Goal: Task Accomplishment & Management: Manage account settings

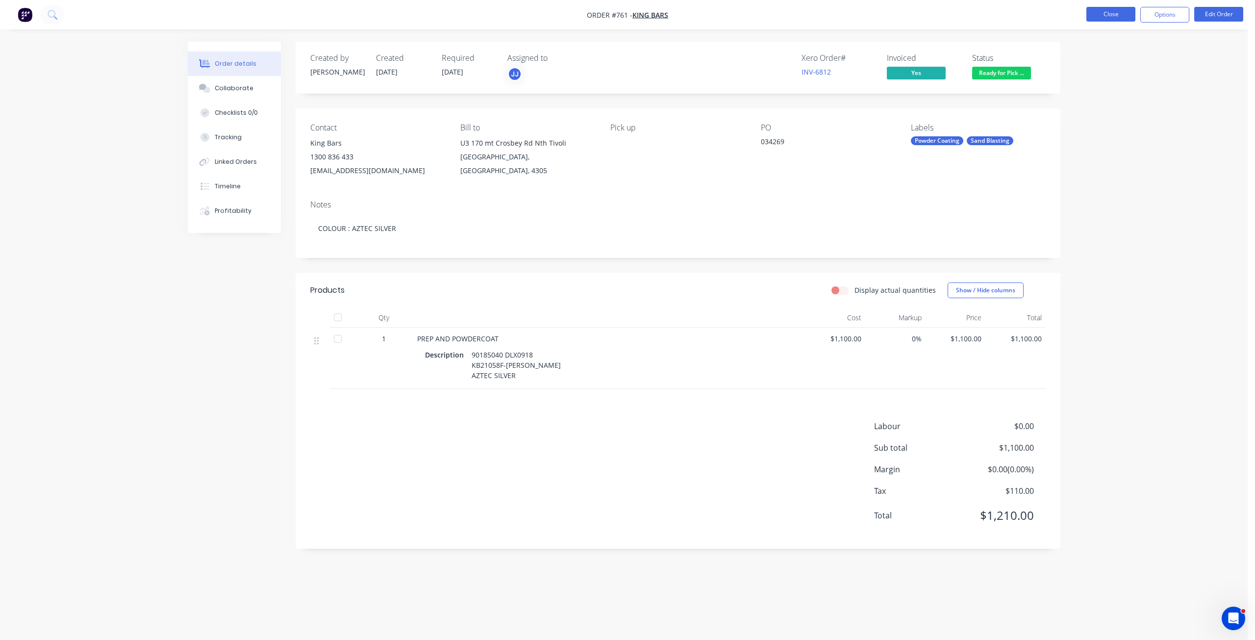
click at [1109, 18] on button "Close" at bounding box center [1110, 14] width 49 height 15
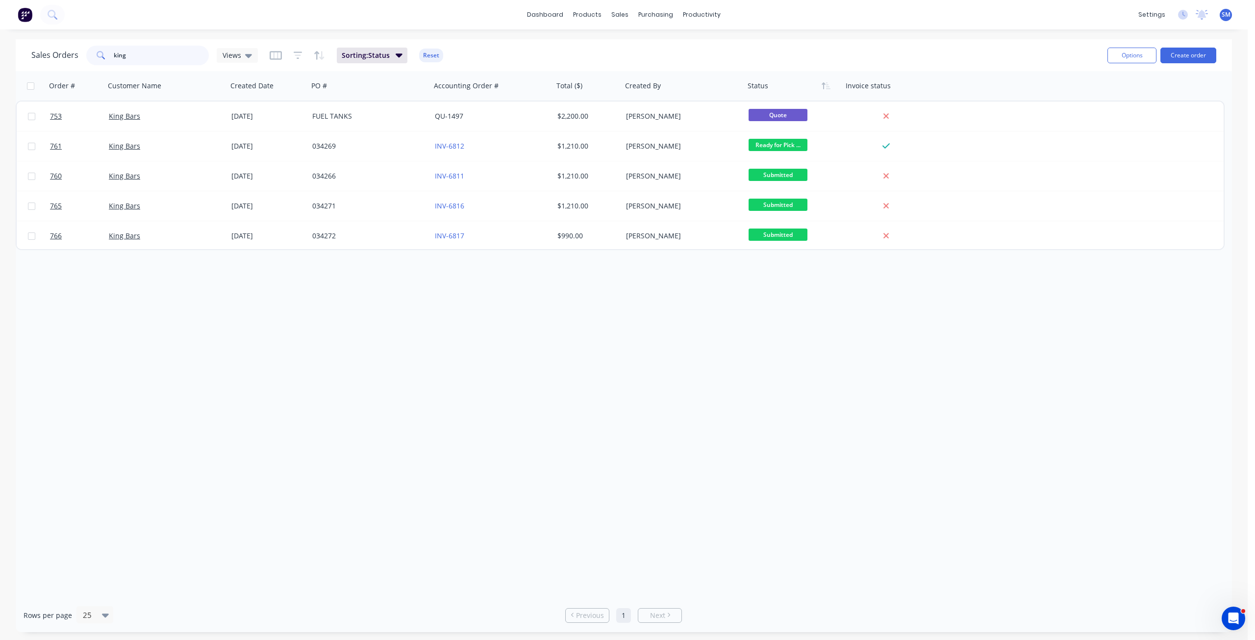
drag, startPoint x: 131, startPoint y: 49, endPoint x: 81, endPoint y: 52, distance: 50.1
click at [81, 52] on div "Sales Orders king Views" at bounding box center [144, 56] width 226 height 20
type input "737"
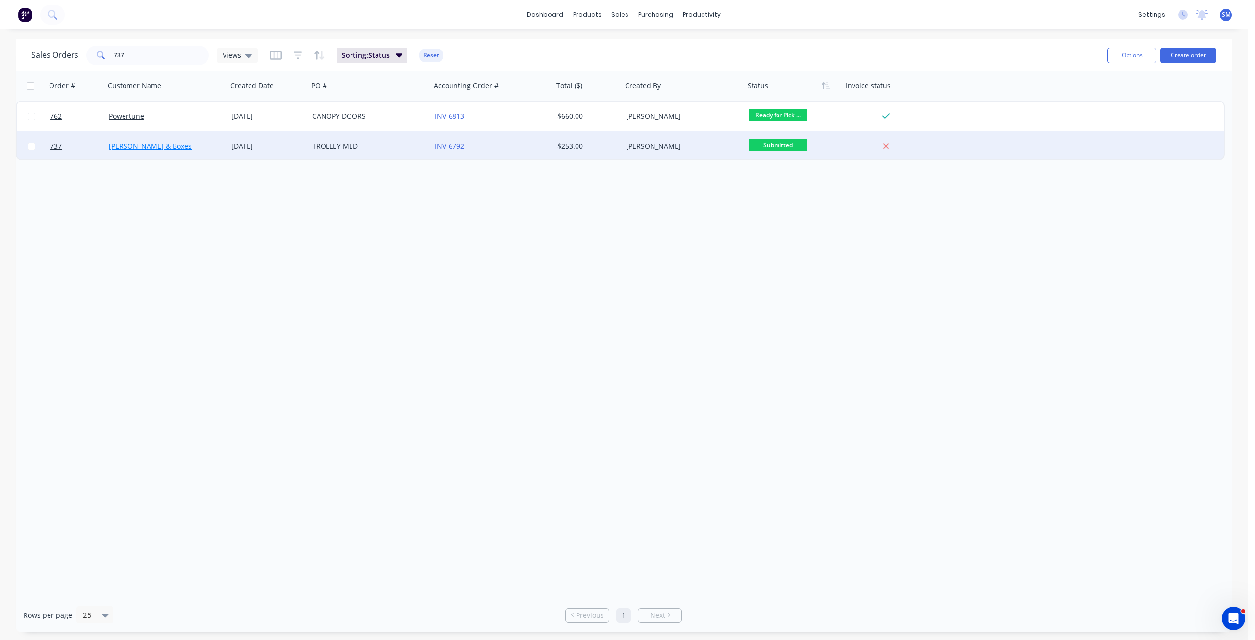
click at [163, 146] on link "[PERSON_NAME] & Boxes" at bounding box center [150, 145] width 83 height 9
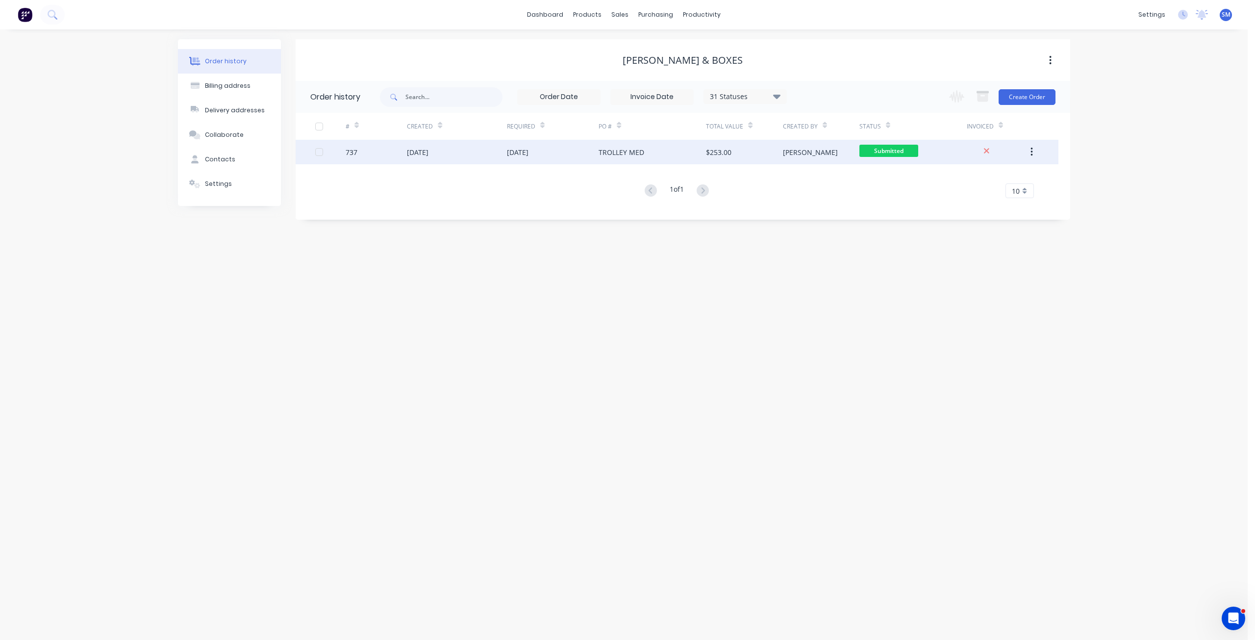
click at [756, 151] on div "$253.00" at bounding box center [744, 152] width 76 height 25
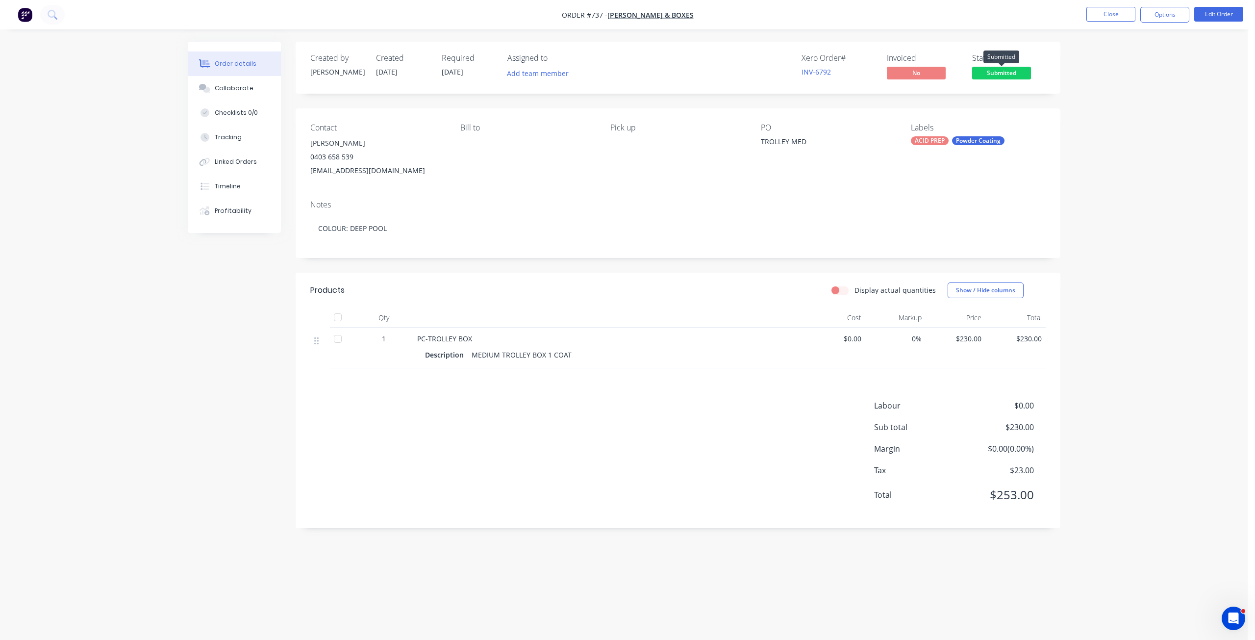
click at [999, 74] on span "Submitted" at bounding box center [1001, 73] width 59 height 12
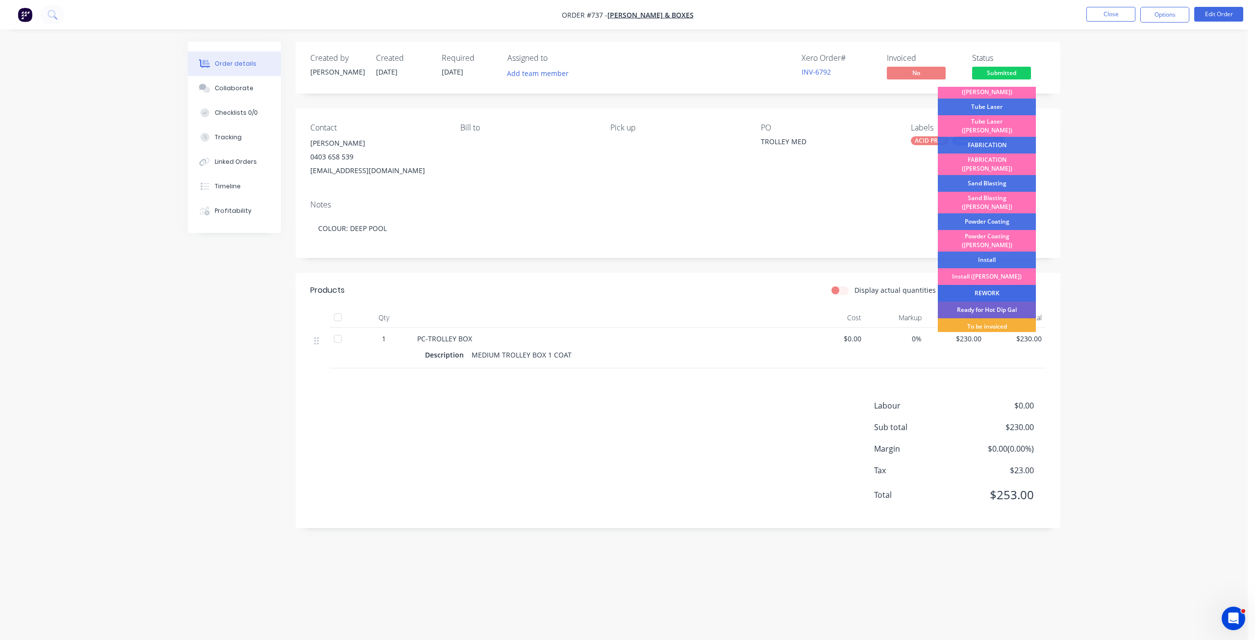
scroll to position [172, 0]
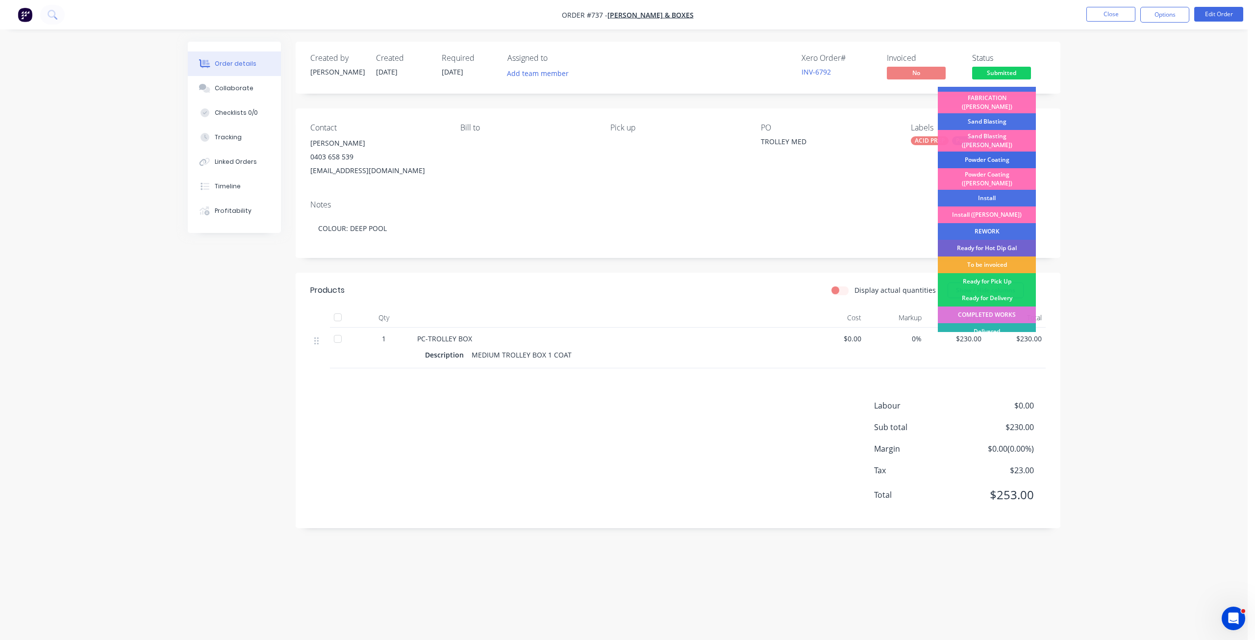
click at [973, 151] on div "Powder Coating" at bounding box center [987, 159] width 98 height 17
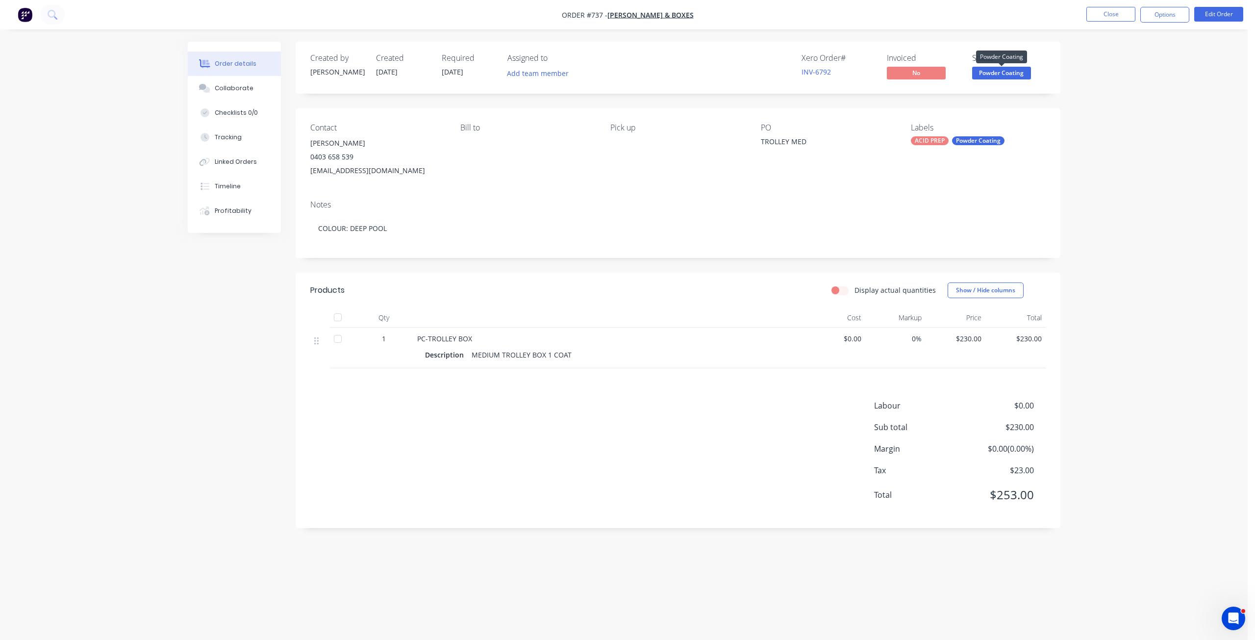
click at [996, 75] on span "Powder Coating" at bounding box center [1001, 73] width 59 height 12
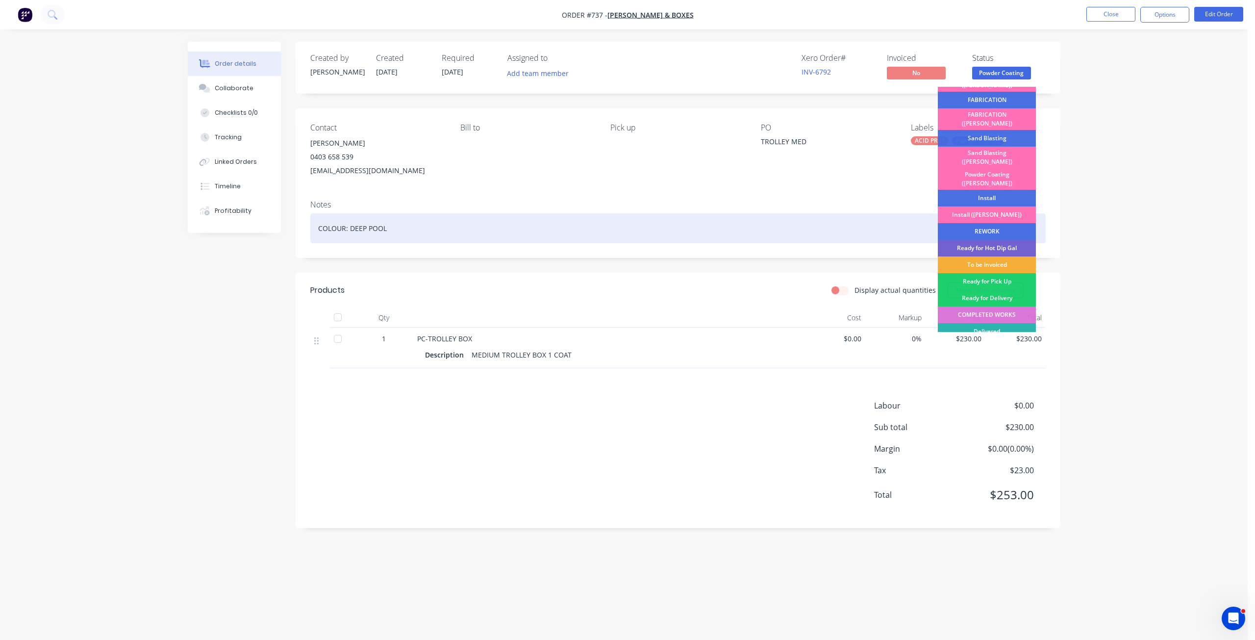
click at [988, 256] on div "To be invoiced" at bounding box center [987, 264] width 98 height 17
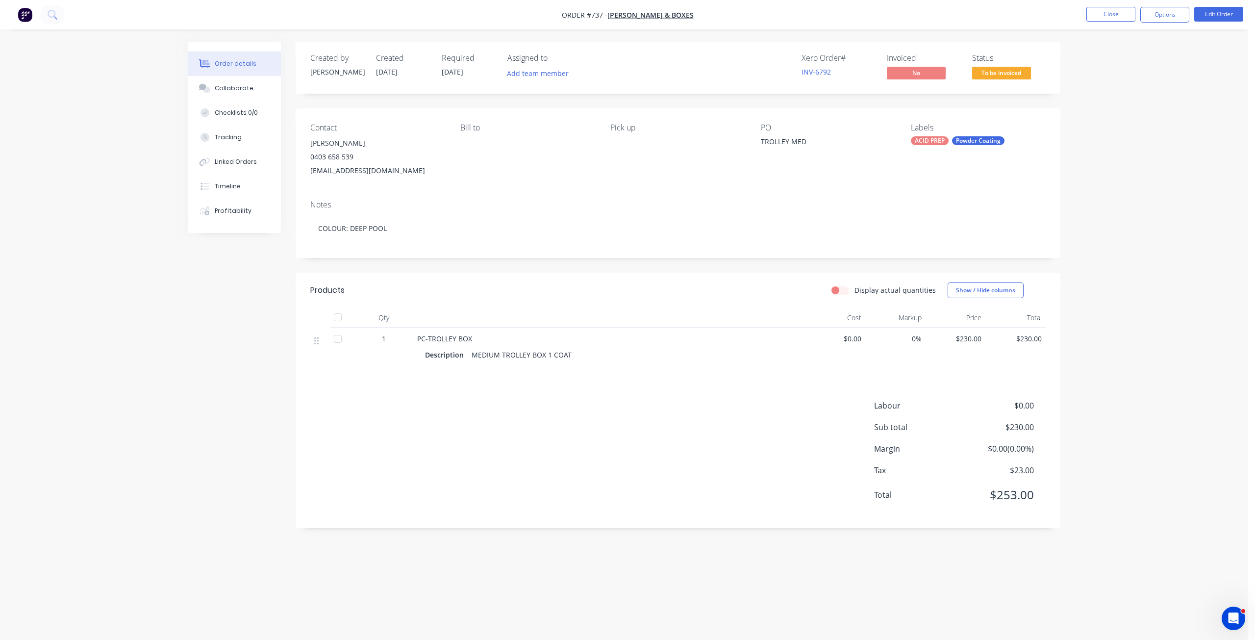
click at [1006, 71] on span "To be invoiced" at bounding box center [1001, 73] width 59 height 12
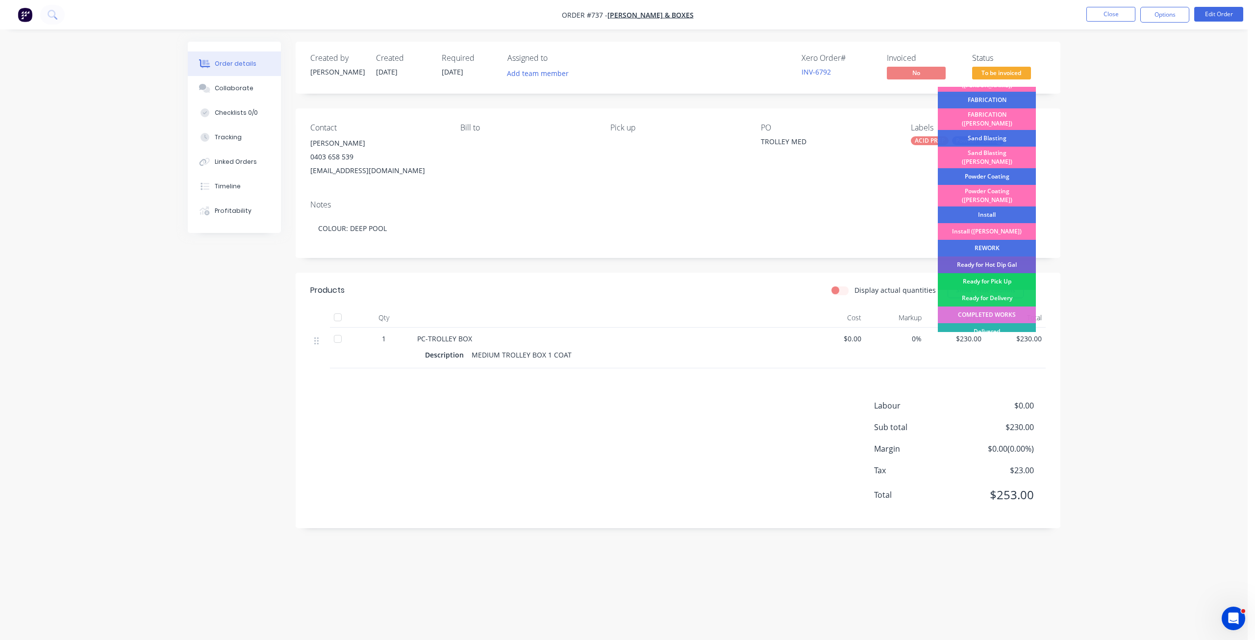
click at [993, 273] on div "Ready for Pick Up" at bounding box center [987, 281] width 98 height 17
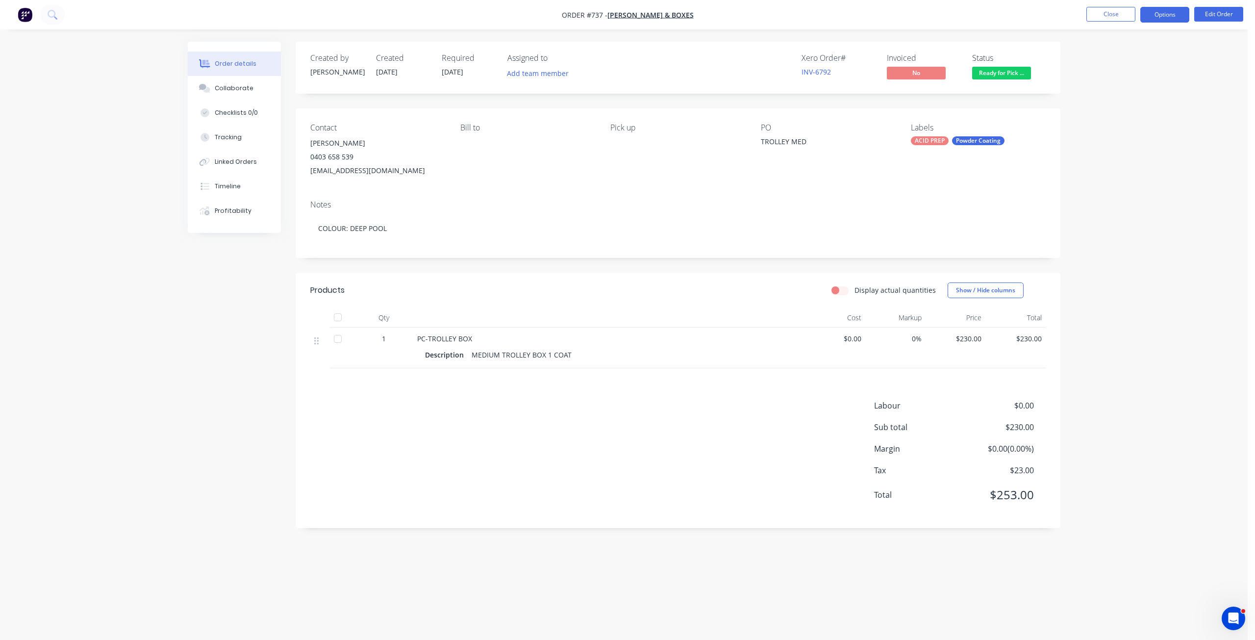
click at [1168, 17] on button "Options" at bounding box center [1164, 15] width 49 height 16
click at [1100, 61] on div "Invoice" at bounding box center [1135, 59] width 90 height 14
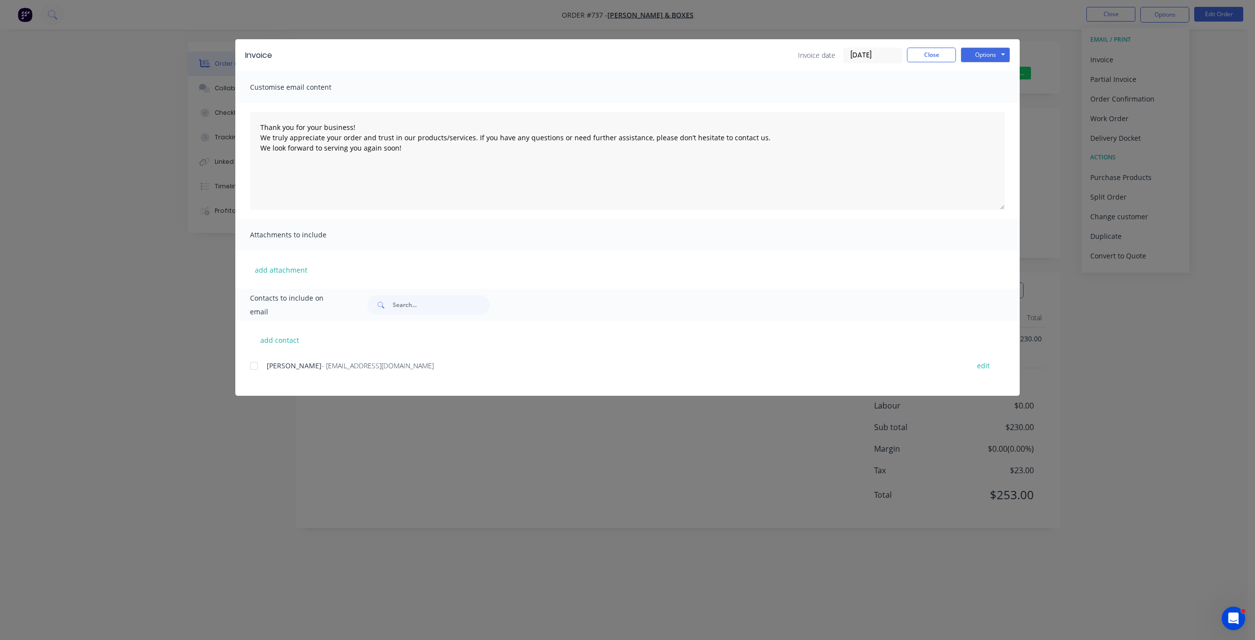
click at [247, 366] on div "add contact [PERSON_NAME] - [EMAIL_ADDRESS][DOMAIN_NAME] edit" at bounding box center [627, 358] width 784 height 75
click at [259, 368] on div at bounding box center [254, 366] width 20 height 20
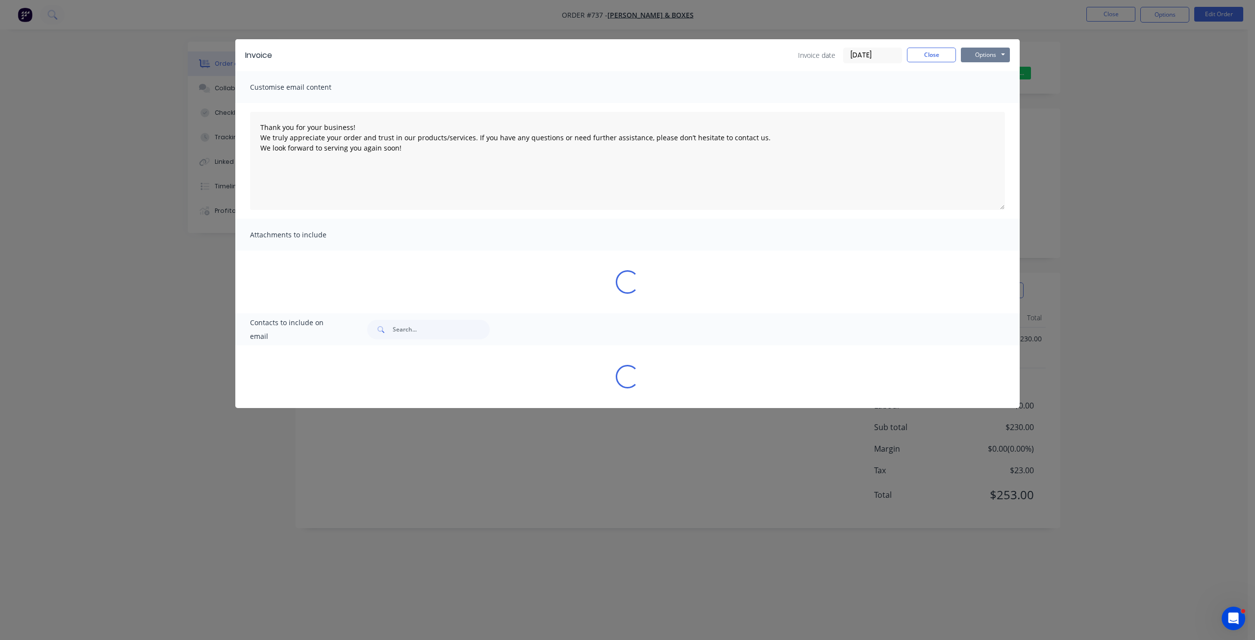
click at [983, 58] on button "Options" at bounding box center [985, 55] width 49 height 15
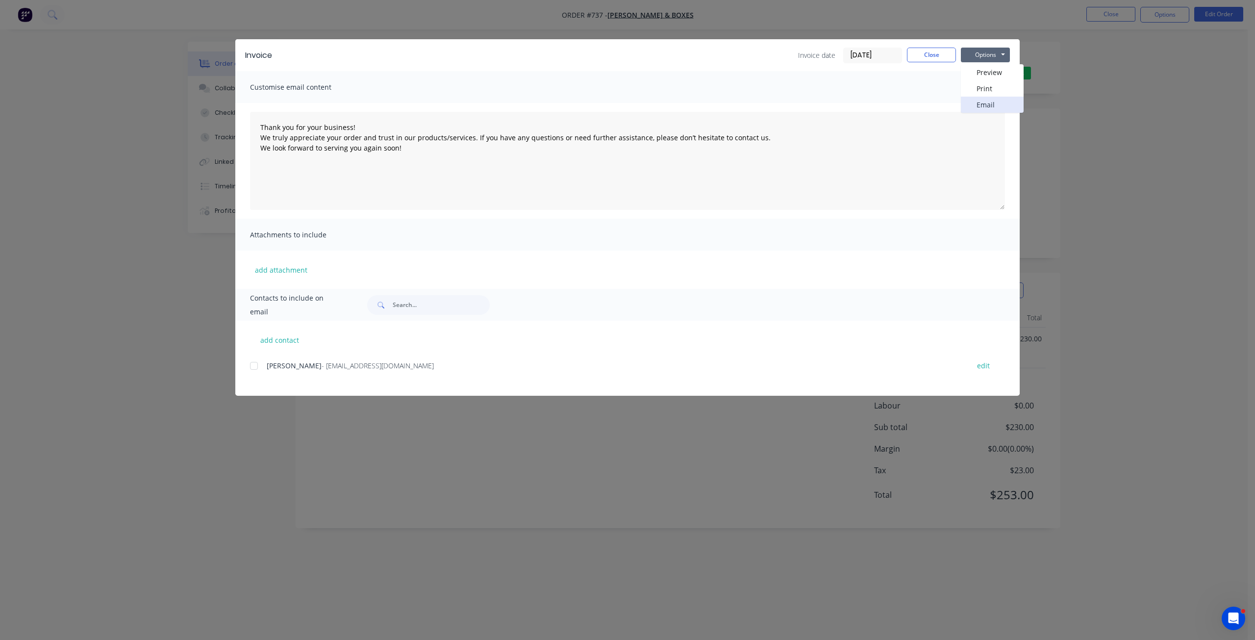
click at [980, 107] on button "Email" at bounding box center [992, 105] width 63 height 16
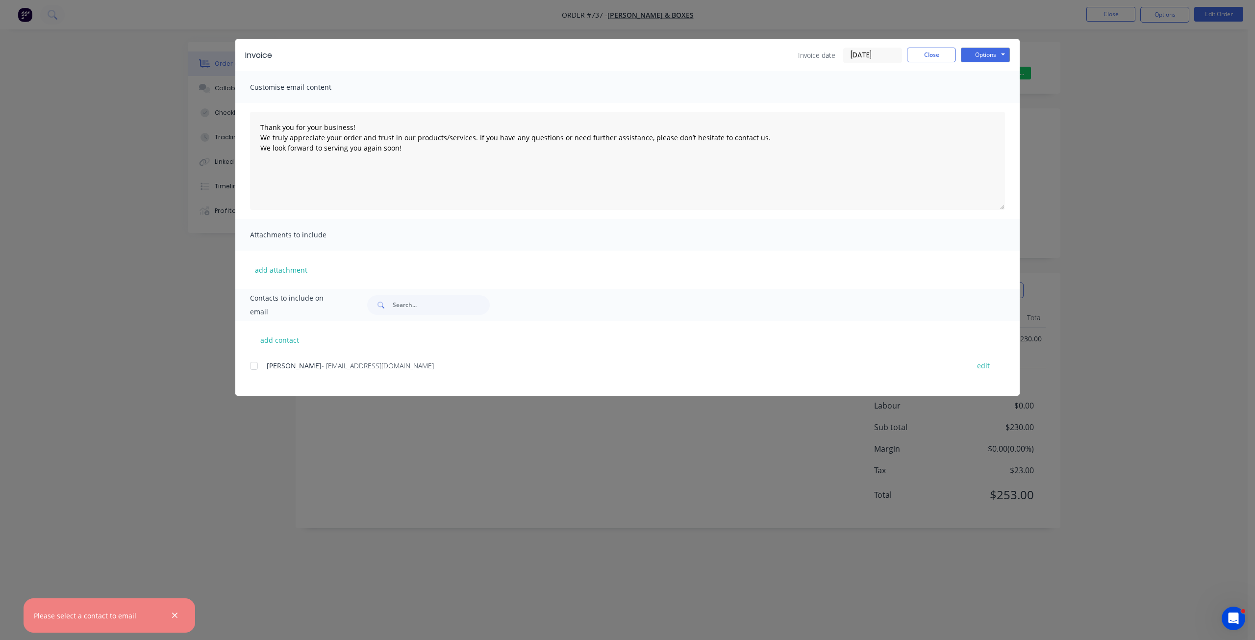
click at [167, 615] on div "Please select a contact to email" at bounding box center [110, 615] width 172 height 34
click at [252, 366] on div at bounding box center [254, 366] width 20 height 20
click at [255, 367] on div at bounding box center [254, 366] width 20 height 20
click at [976, 55] on button "Options" at bounding box center [985, 55] width 49 height 15
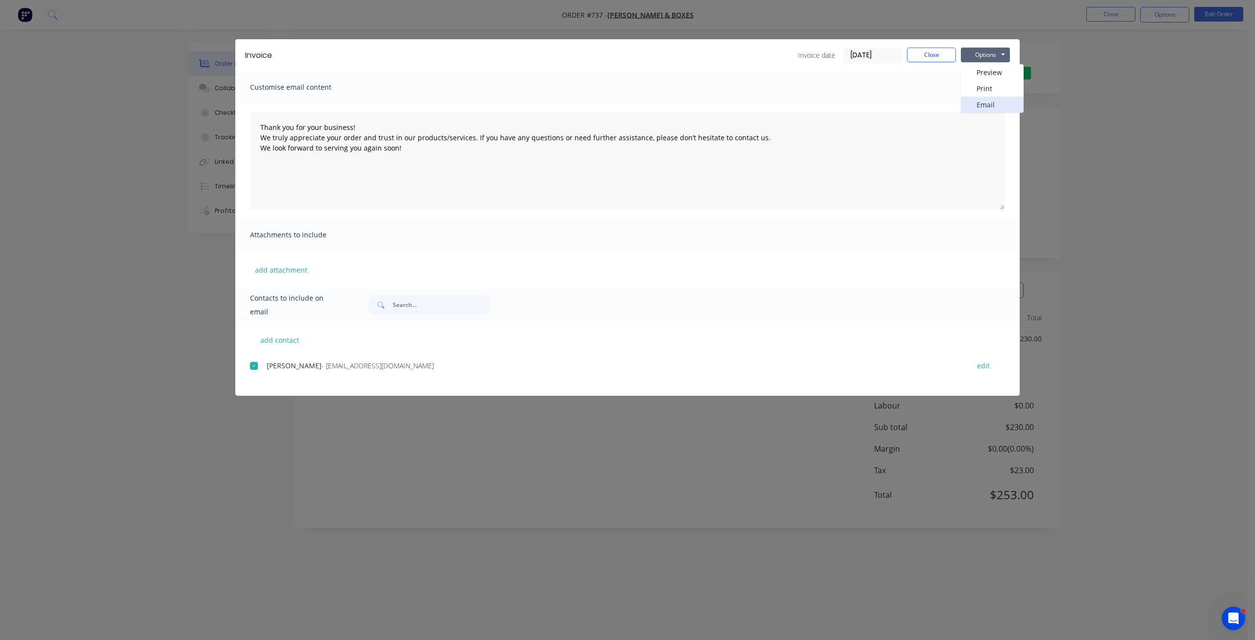
click at [983, 105] on button "Email" at bounding box center [992, 105] width 63 height 16
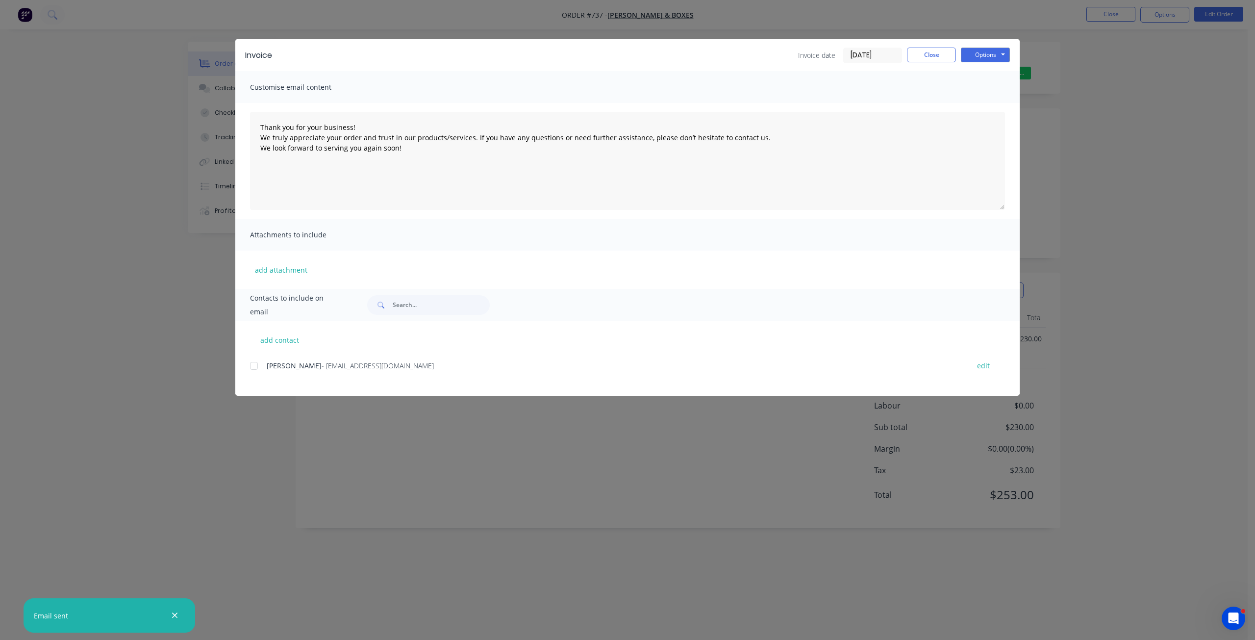
type textarea "Thank you for your business! We truly appreciate your order and trust in our pr…"
click at [928, 57] on button "Close" at bounding box center [931, 55] width 49 height 15
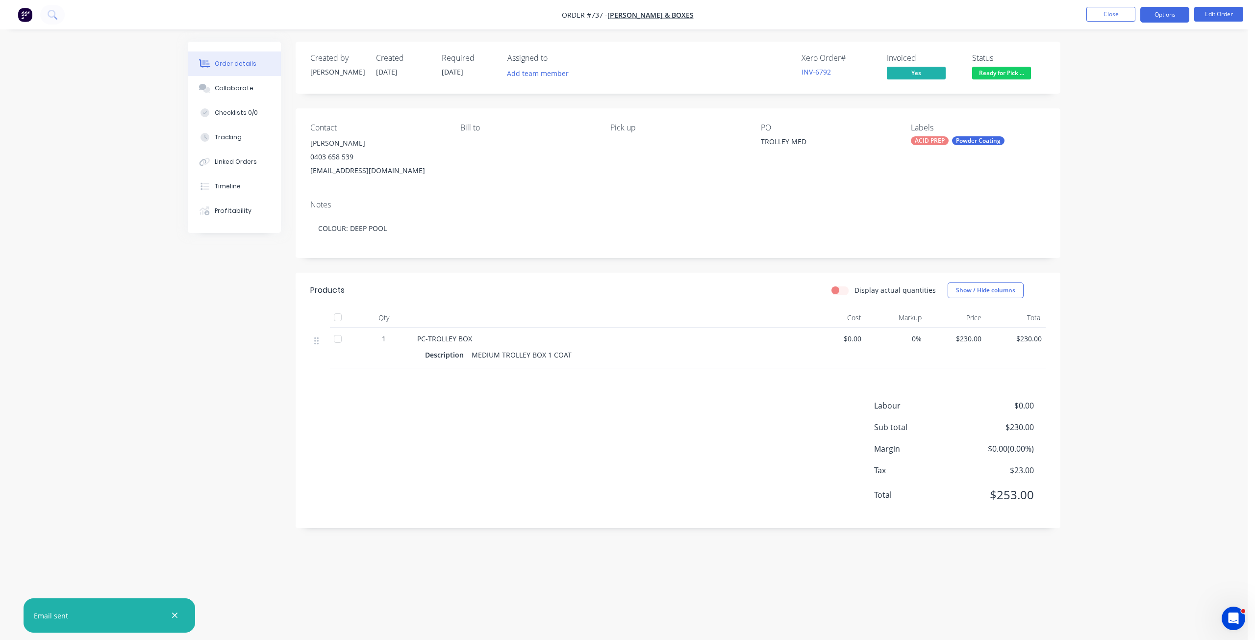
click at [1174, 17] on button "Options" at bounding box center [1164, 15] width 49 height 16
click at [1101, 11] on button "Close" at bounding box center [1110, 14] width 49 height 15
